Goal: Go to known website: Go to known website

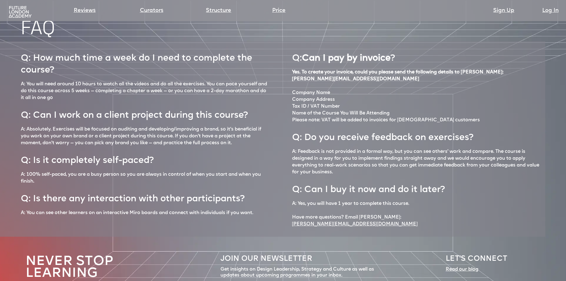
scroll to position [2718, 0]
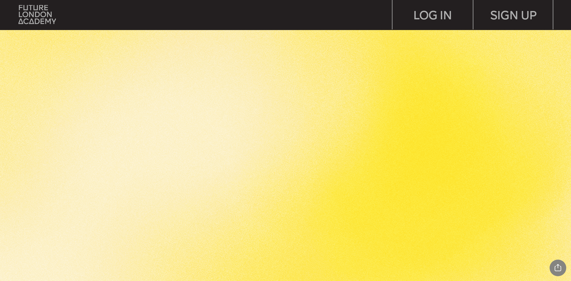
scroll to position [1872, 0]
